Goal: Transaction & Acquisition: Purchase product/service

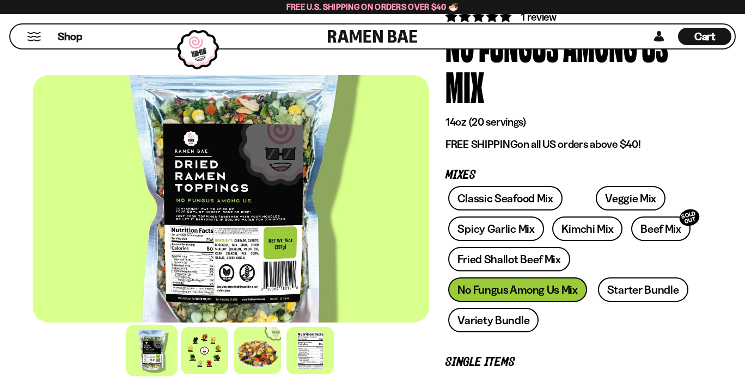
scroll to position [109, 0]
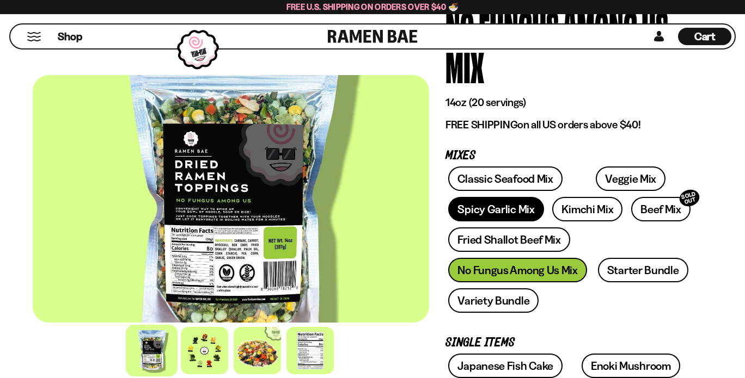
click at [498, 207] on link "Spicy Garlic Mix" at bounding box center [495, 209] width 95 height 24
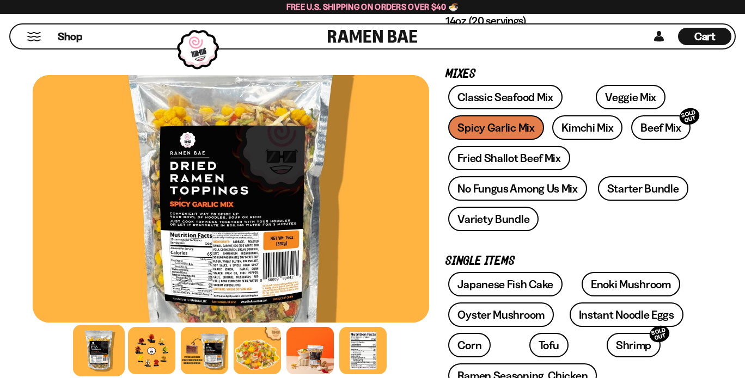
scroll to position [163, 0]
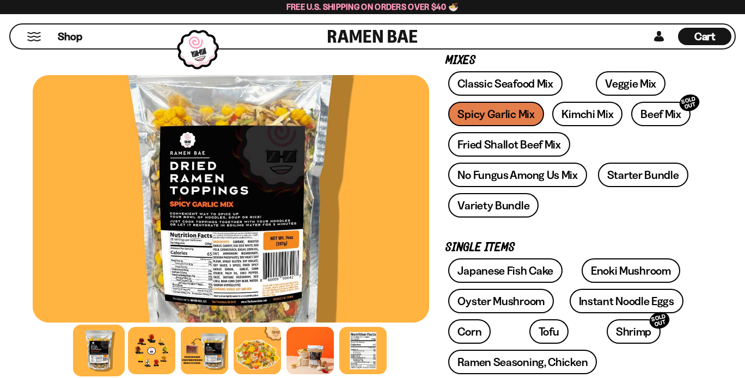
click at [213, 247] on div at bounding box center [231, 199] width 396 height 248
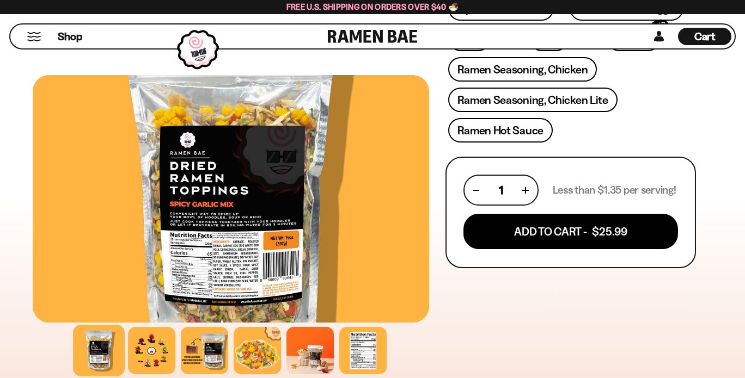
scroll to position [490, 0]
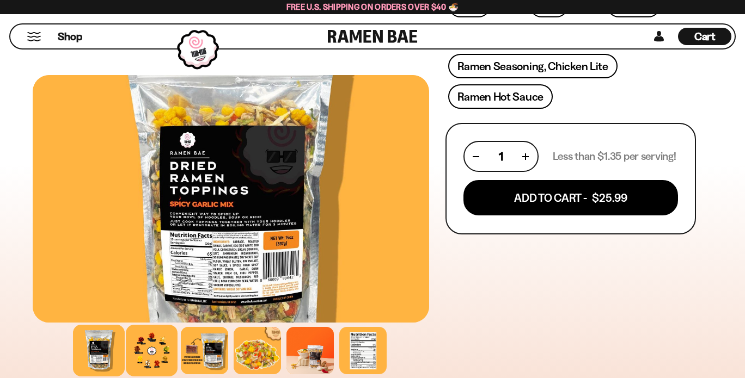
click at [162, 355] on div at bounding box center [152, 351] width 52 height 52
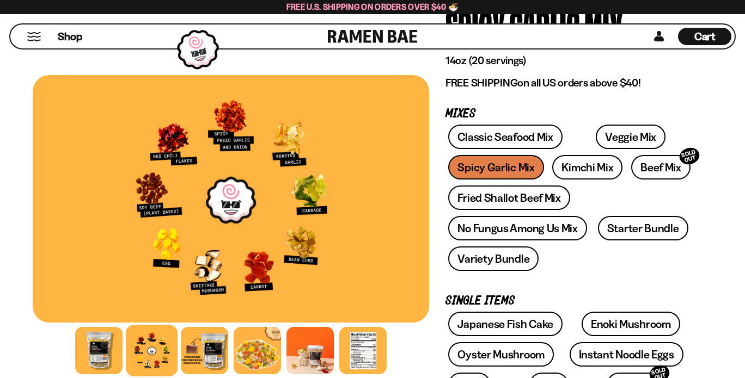
scroll to position [109, 0]
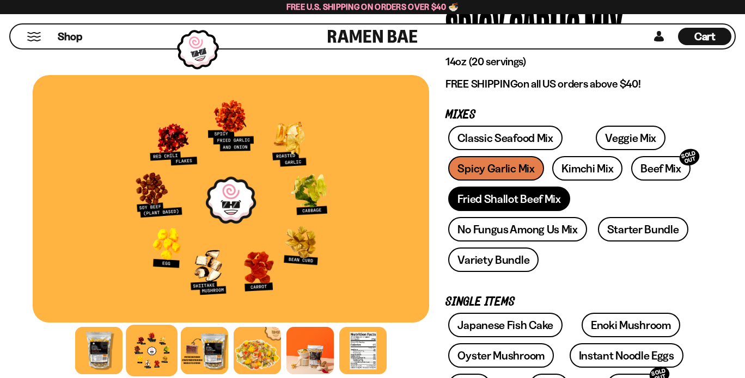
click at [485, 199] on link "Fried Shallot Beef Mix" at bounding box center [508, 199] width 121 height 24
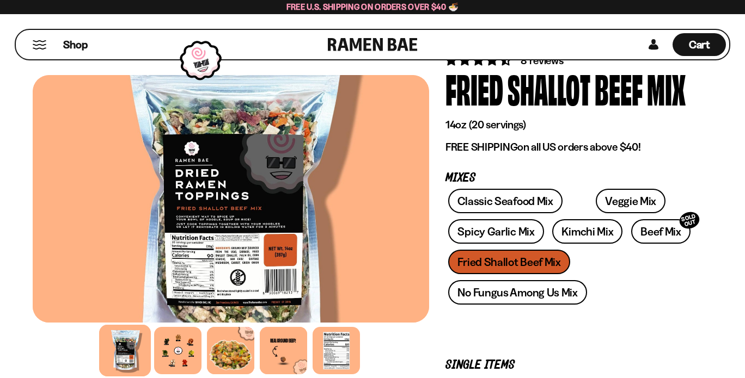
scroll to position [54, 0]
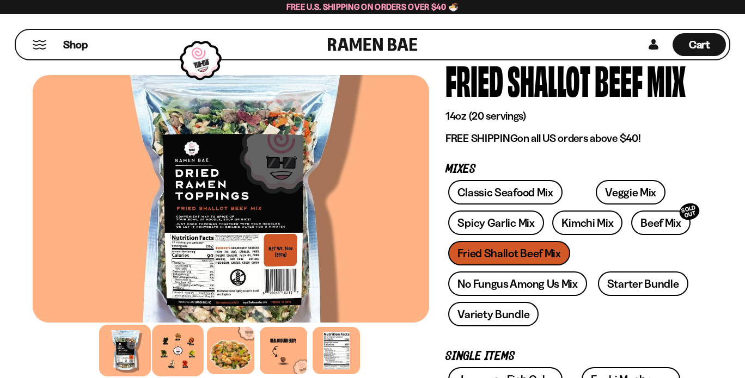
click at [182, 352] on div at bounding box center [178, 351] width 52 height 52
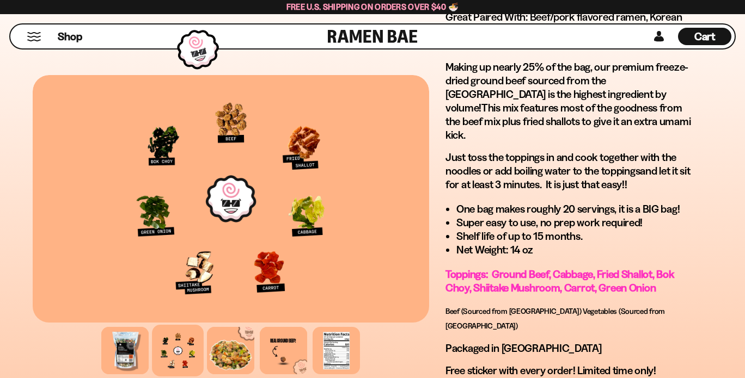
scroll to position [708, 0]
